Goal: Transaction & Acquisition: Subscribe to service/newsletter

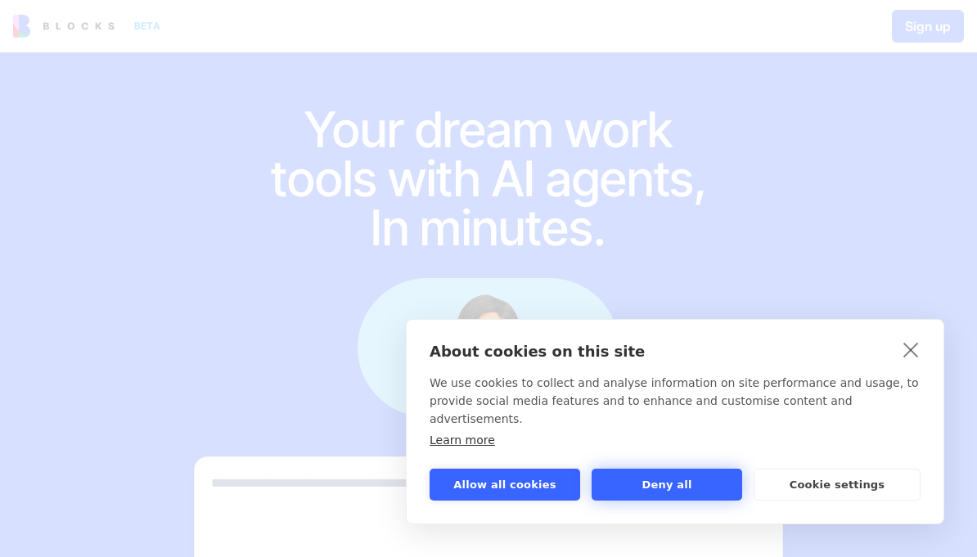
click at [703, 488] on button "Deny all" at bounding box center [667, 485] width 151 height 32
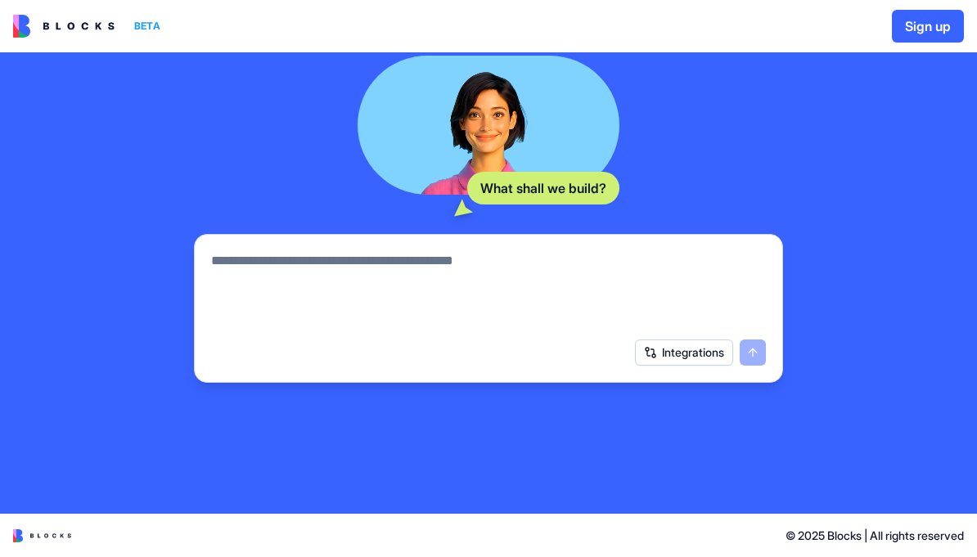
scroll to position [223, 0]
click at [699, 349] on button "Integrations" at bounding box center [684, 353] width 98 height 26
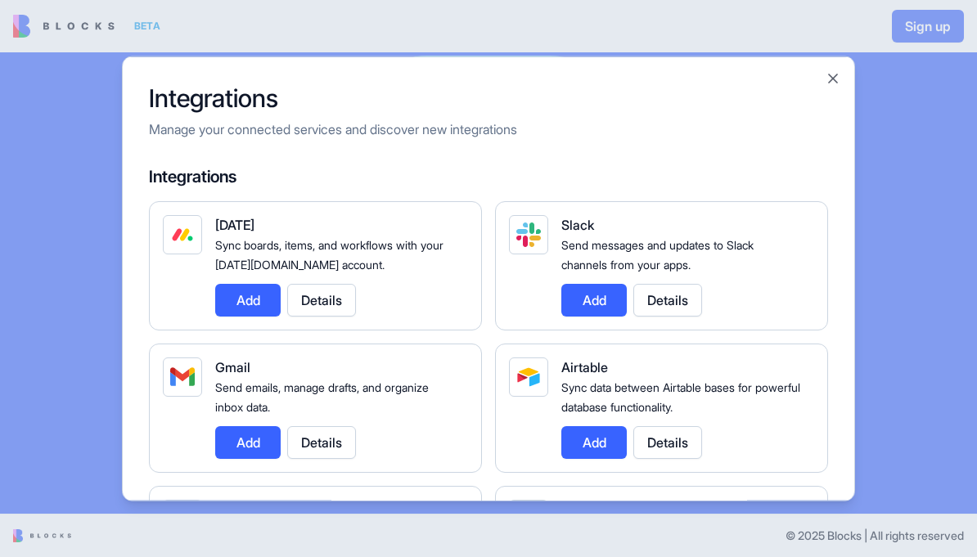
click at [930, 431] on div at bounding box center [488, 278] width 977 height 557
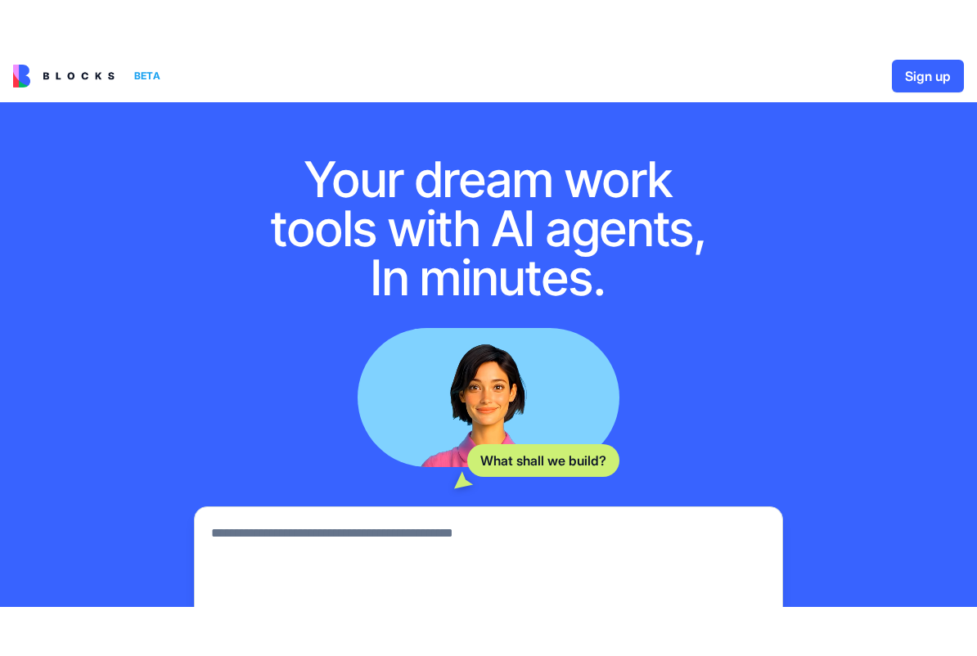
scroll to position [0, 0]
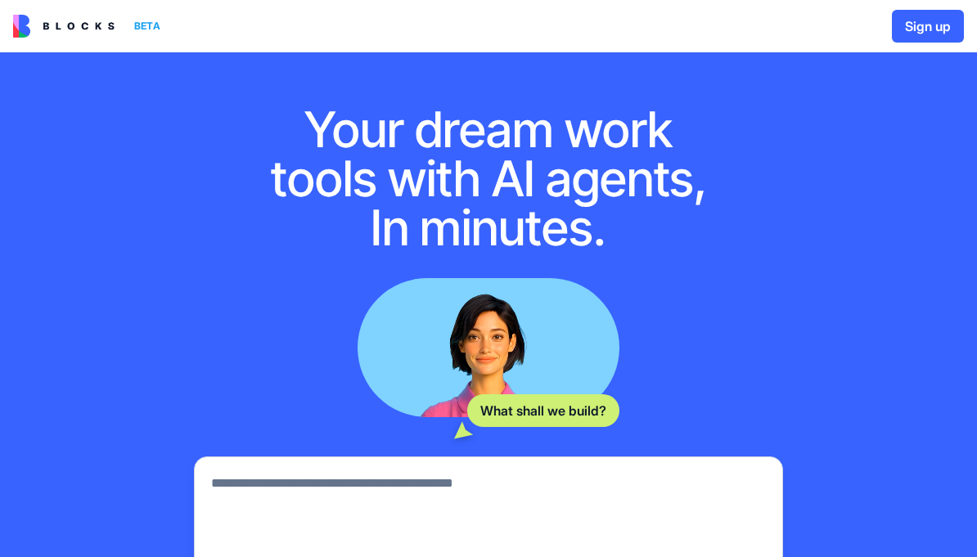
click at [949, 28] on button "Sign up" at bounding box center [928, 26] width 72 height 33
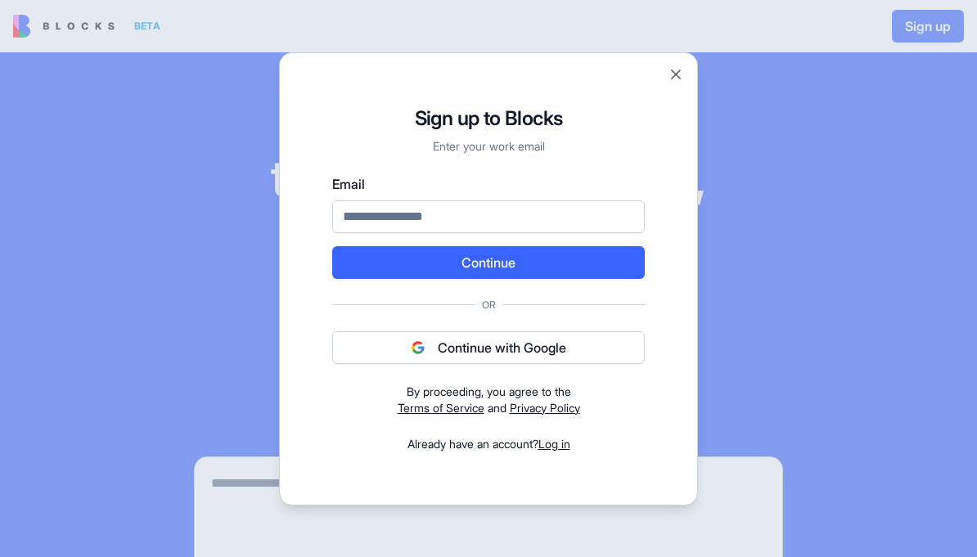
click at [682, 77] on button "Close" at bounding box center [676, 74] width 16 height 16
click at [677, 43] on div "BETA Sign up" at bounding box center [488, 26] width 977 height 52
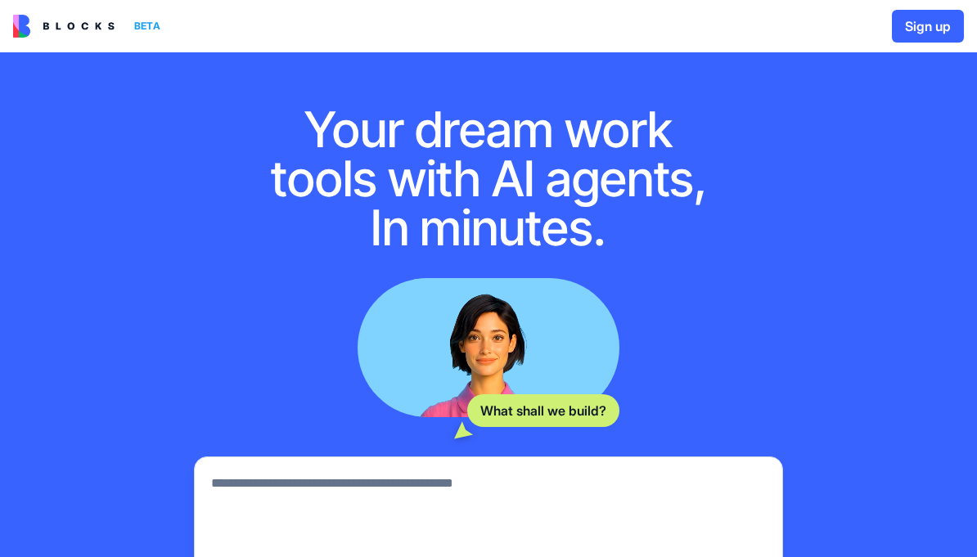
click at [75, 26] on img at bounding box center [63, 26] width 101 height 23
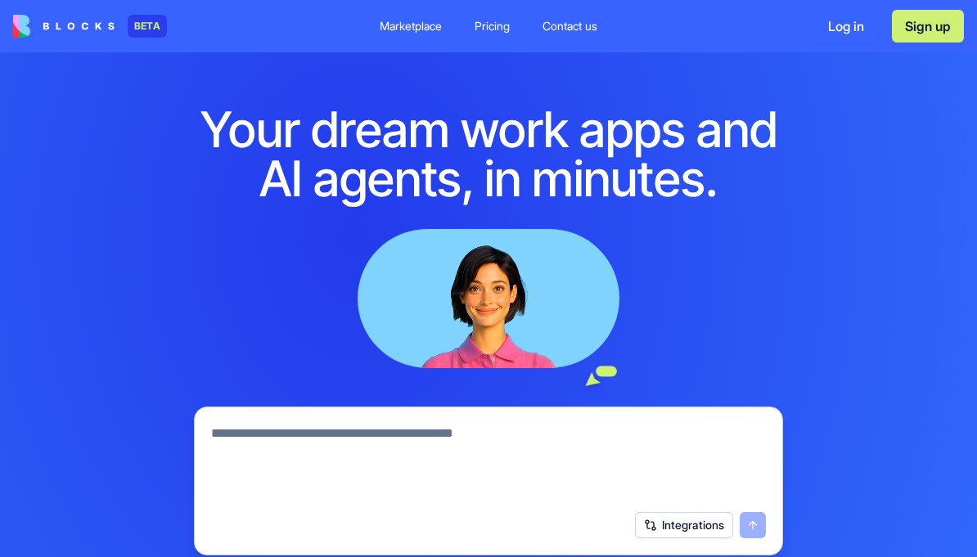
click at [33, 25] on img at bounding box center [63, 26] width 101 height 23
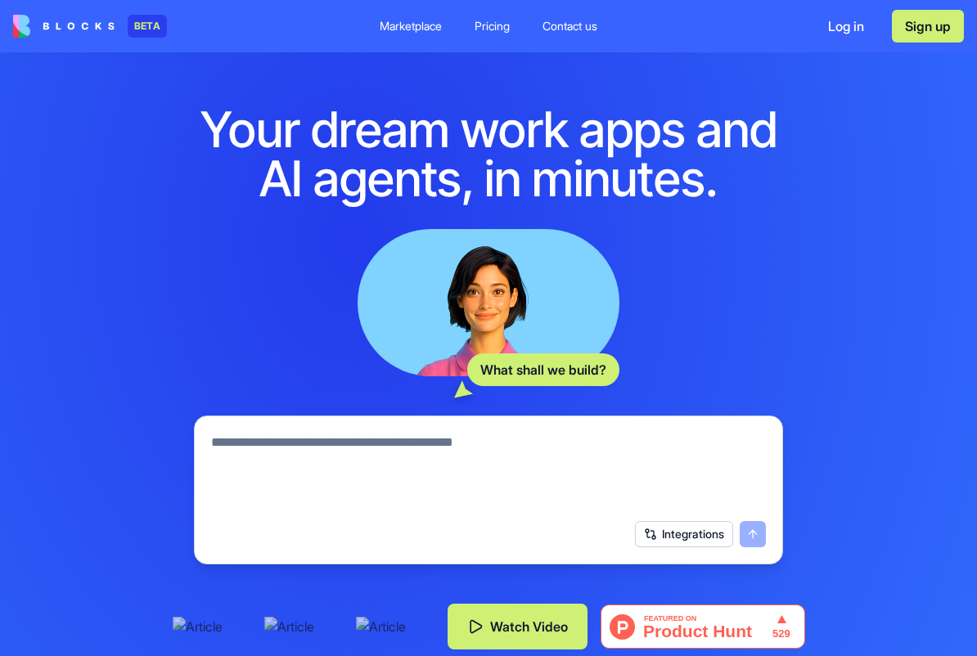
click at [494, 25] on div "Pricing" at bounding box center [492, 26] width 35 height 16
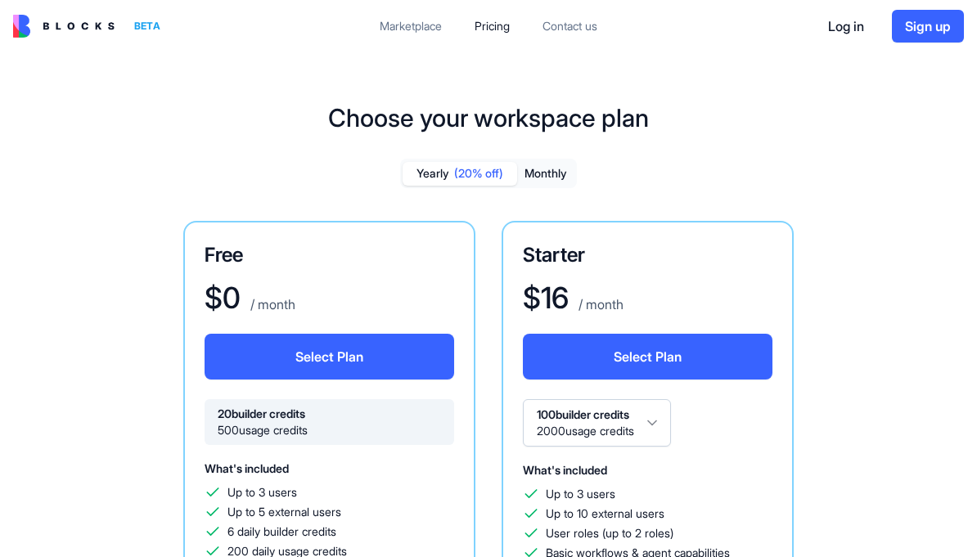
click at [412, 35] on link "Marketplace" at bounding box center [411, 25] width 88 height 29
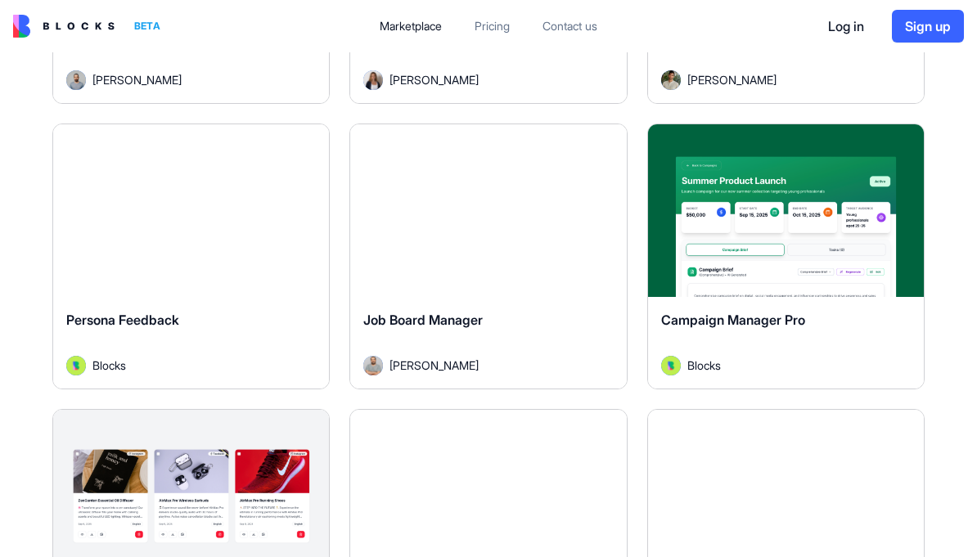
scroll to position [5624, 0]
click at [567, 306] on div "Job Board Manager [PERSON_NAME]" at bounding box center [488, 342] width 276 height 92
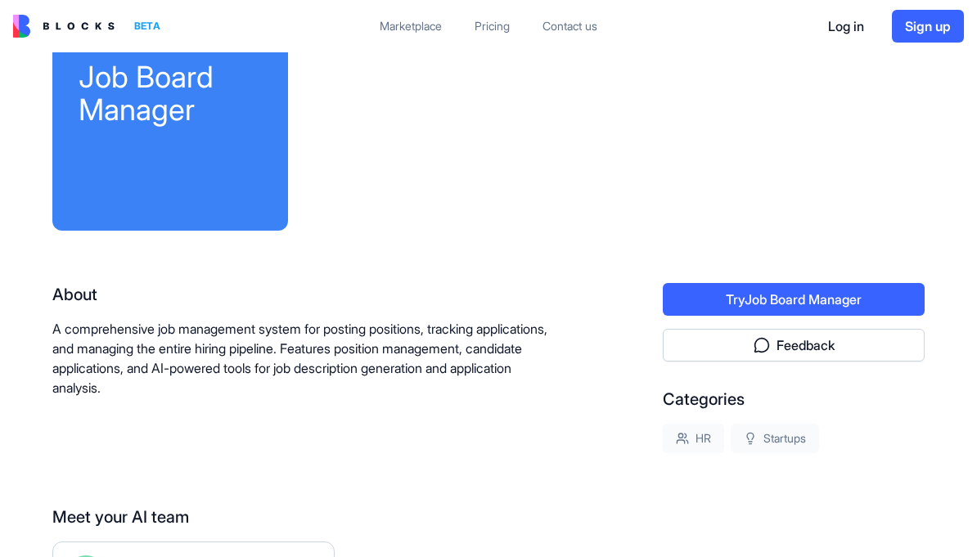
scroll to position [103, 0]
click at [875, 304] on button "Try Job Board Manager" at bounding box center [794, 299] width 262 height 33
